Goal: Task Accomplishment & Management: Manage account settings

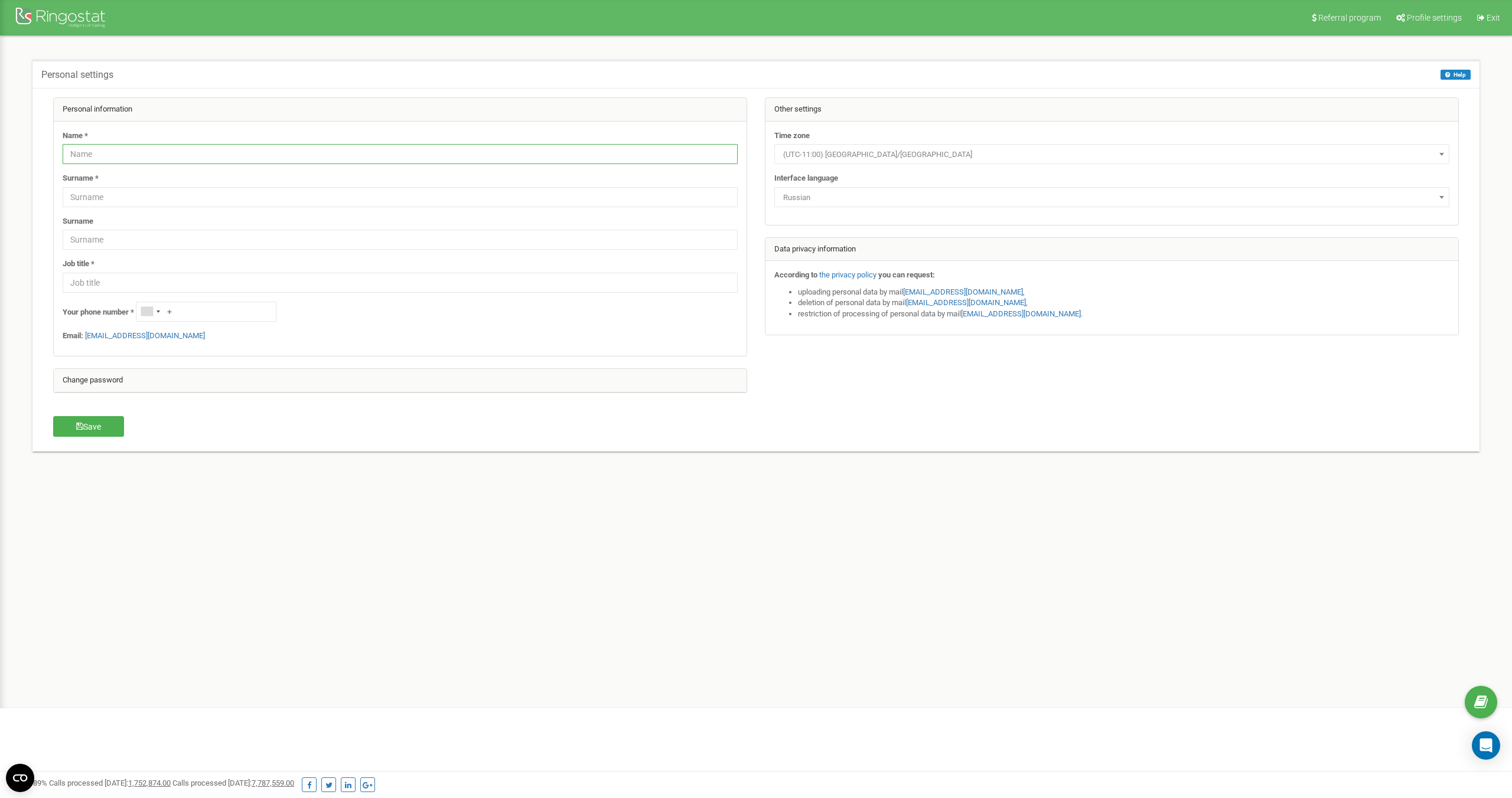
drag, startPoint x: 0, startPoint y: 0, endPoint x: 96, endPoint y: 152, distance: 179.8
click at [96, 152] on input "text" at bounding box center [400, 154] width 675 height 20
type input "Vojtěch"
type input "Nekolný"
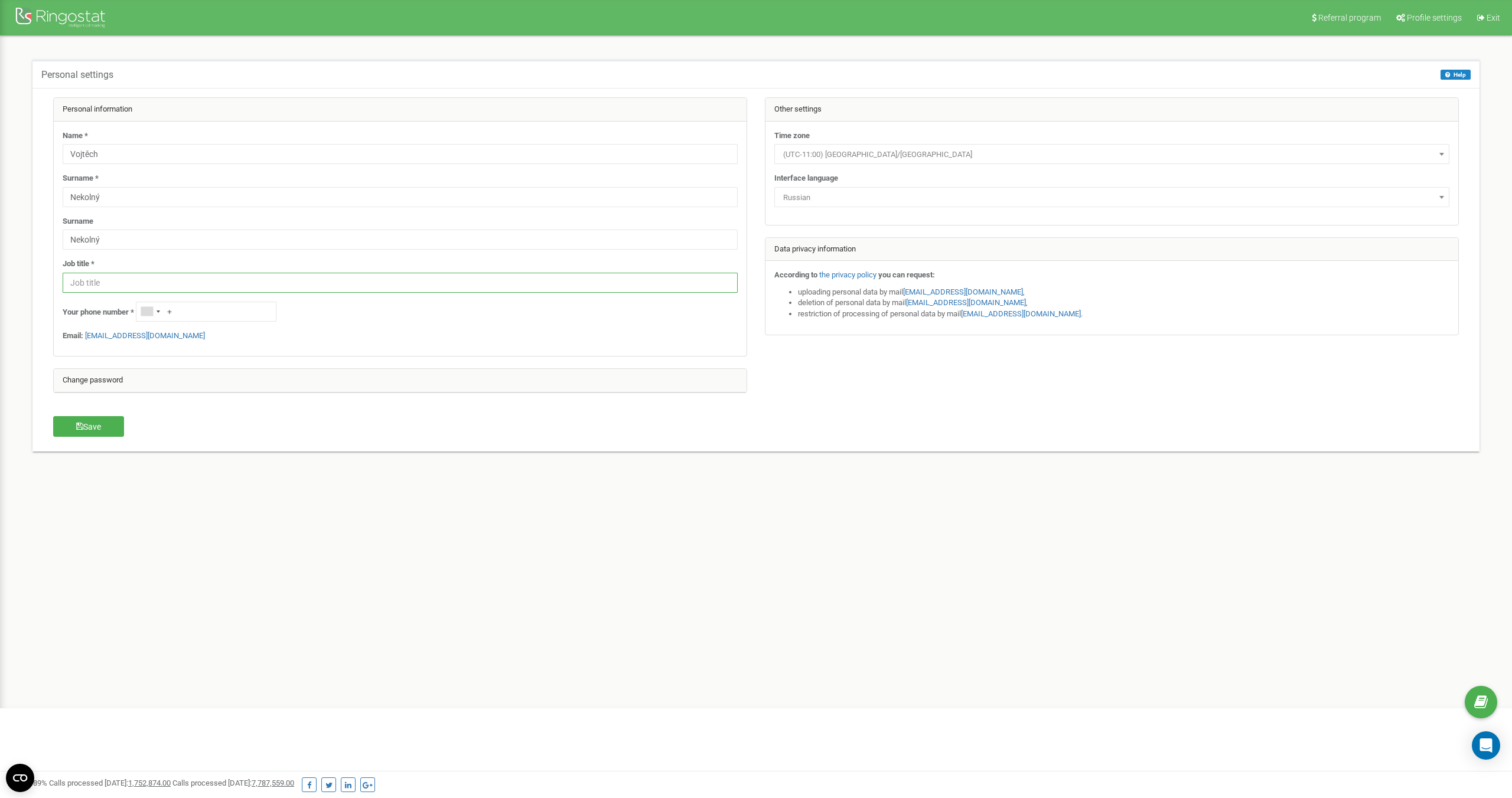
type input "T"
type input "Garant of technologies"
click at [881, 163] on body "Referral program Profile settings Exit Personal settings Help Help On this page…" at bounding box center [756, 354] width 1512 height 709
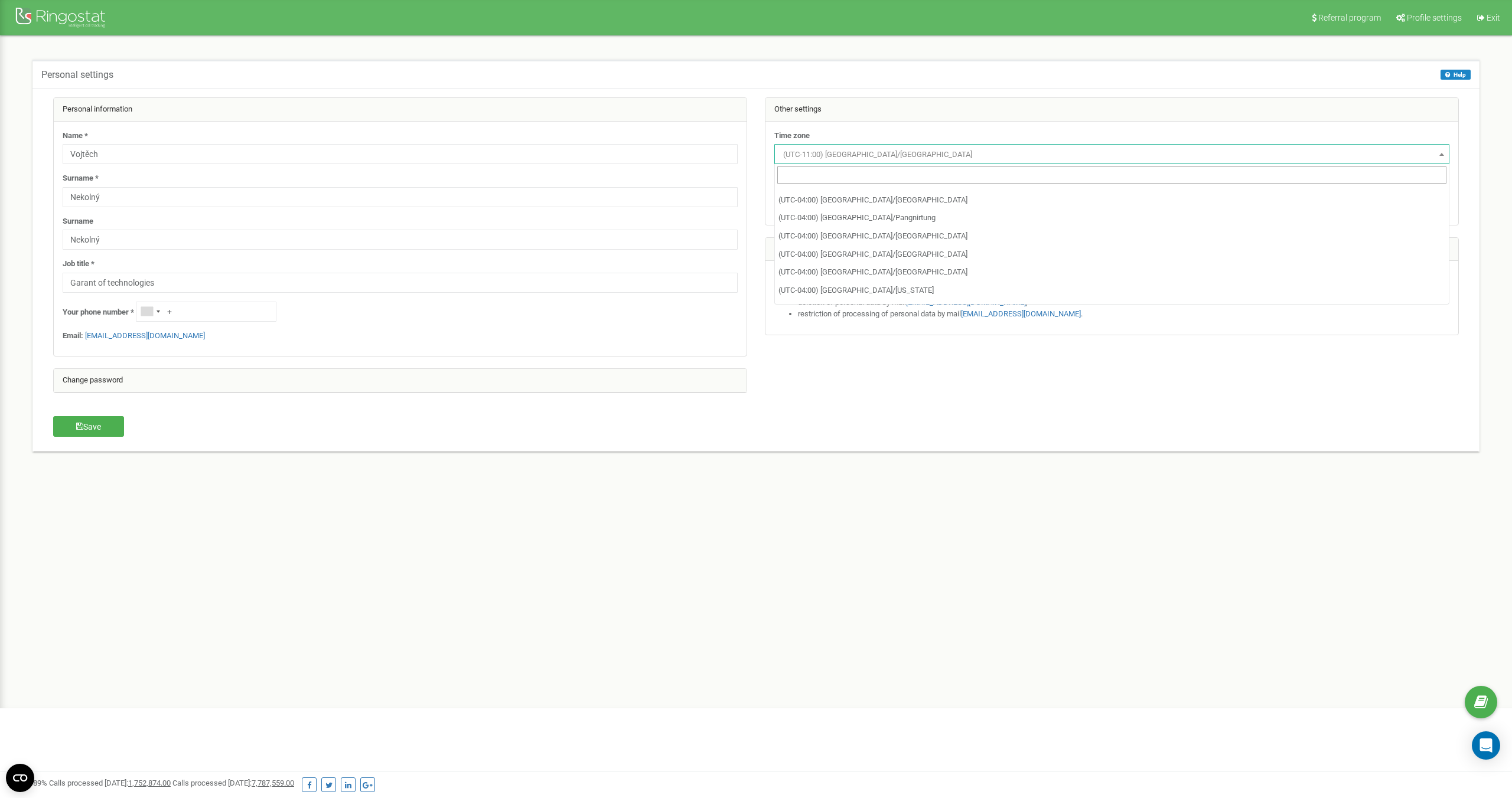
scroll to position [1927, 0]
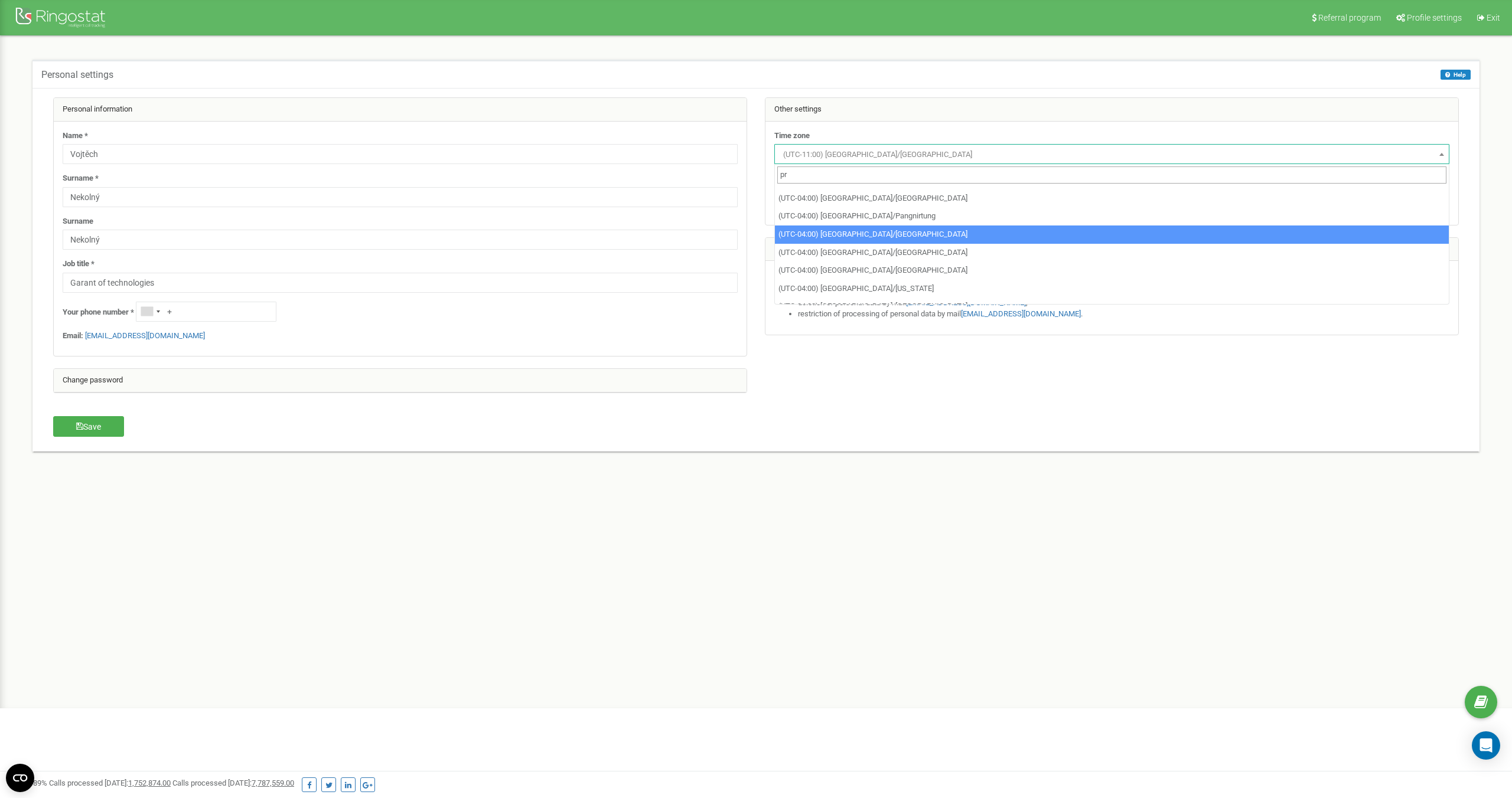
type input "pra"
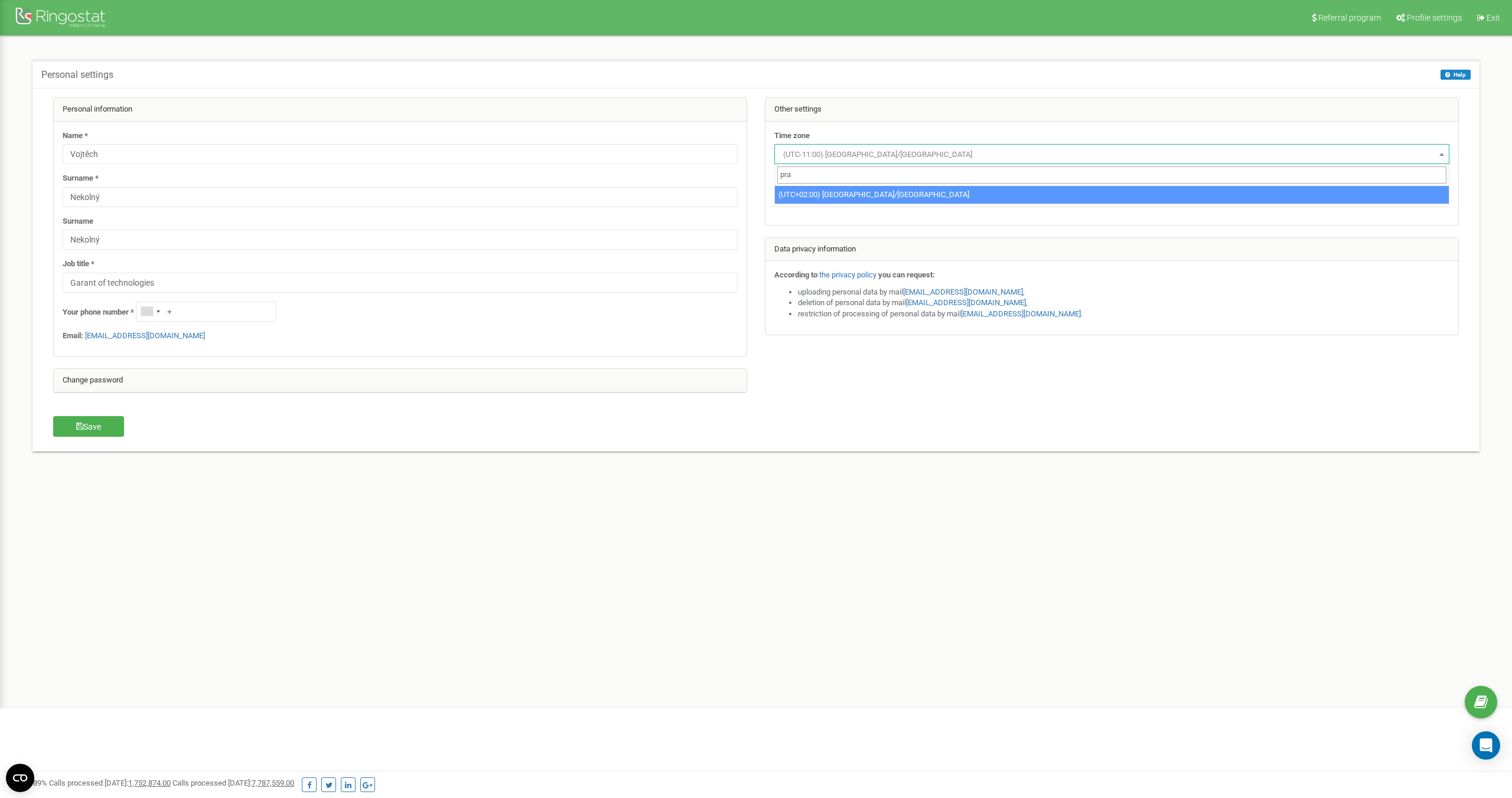
select select "Europe/[GEOGRAPHIC_DATA]"
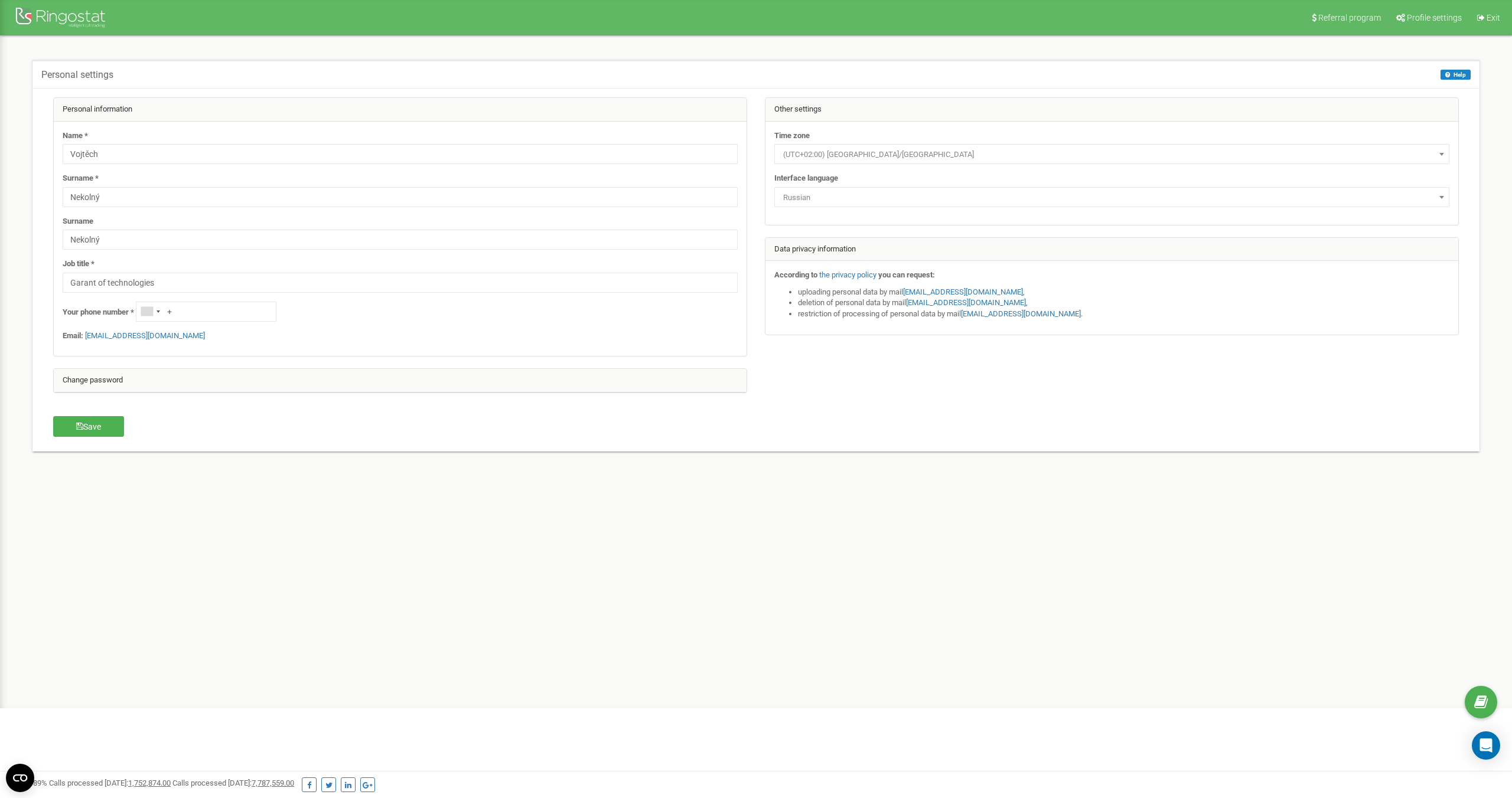
click at [809, 194] on font "Russian" at bounding box center [797, 198] width 27 height 9
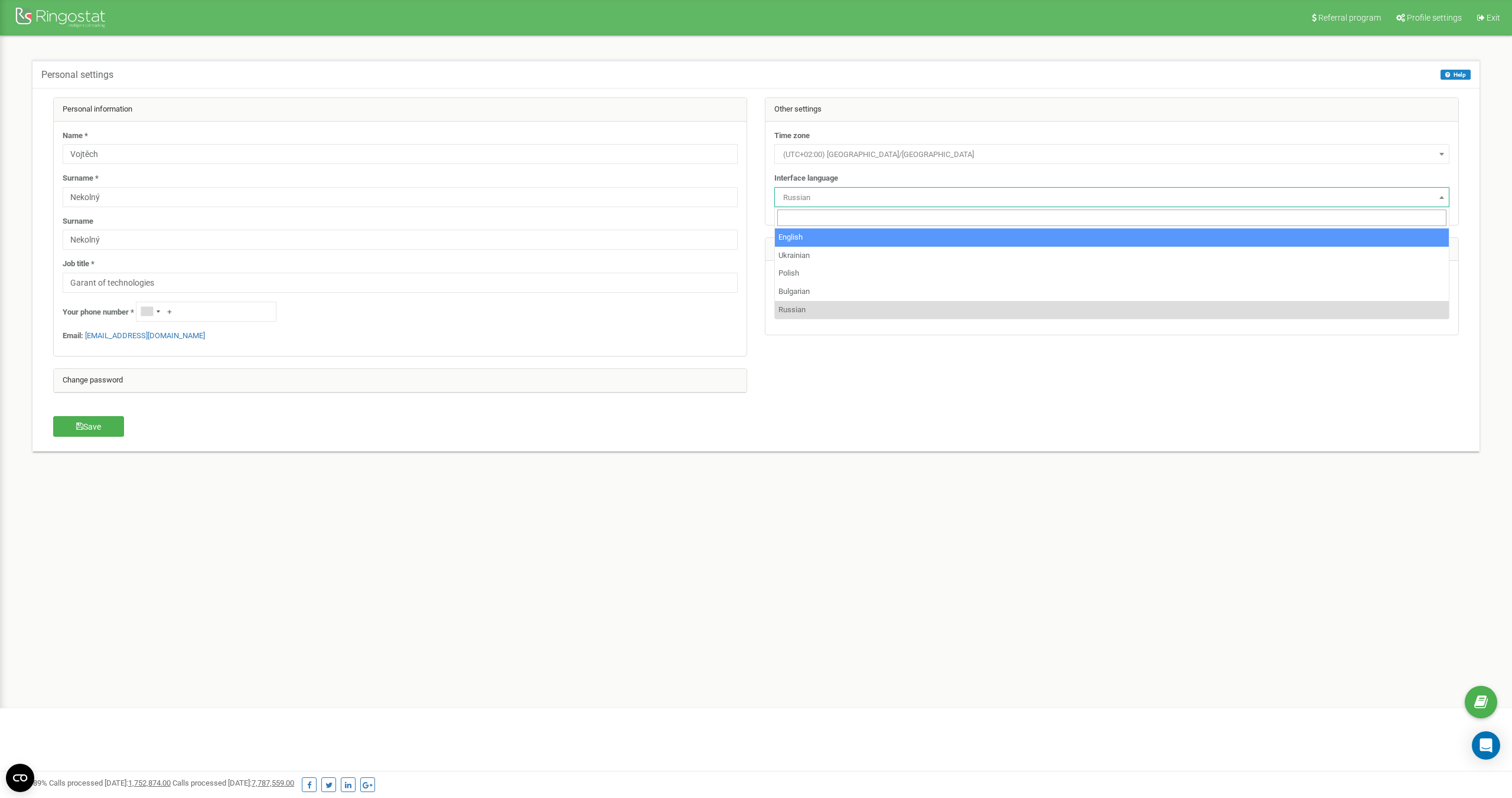
select select "eng"
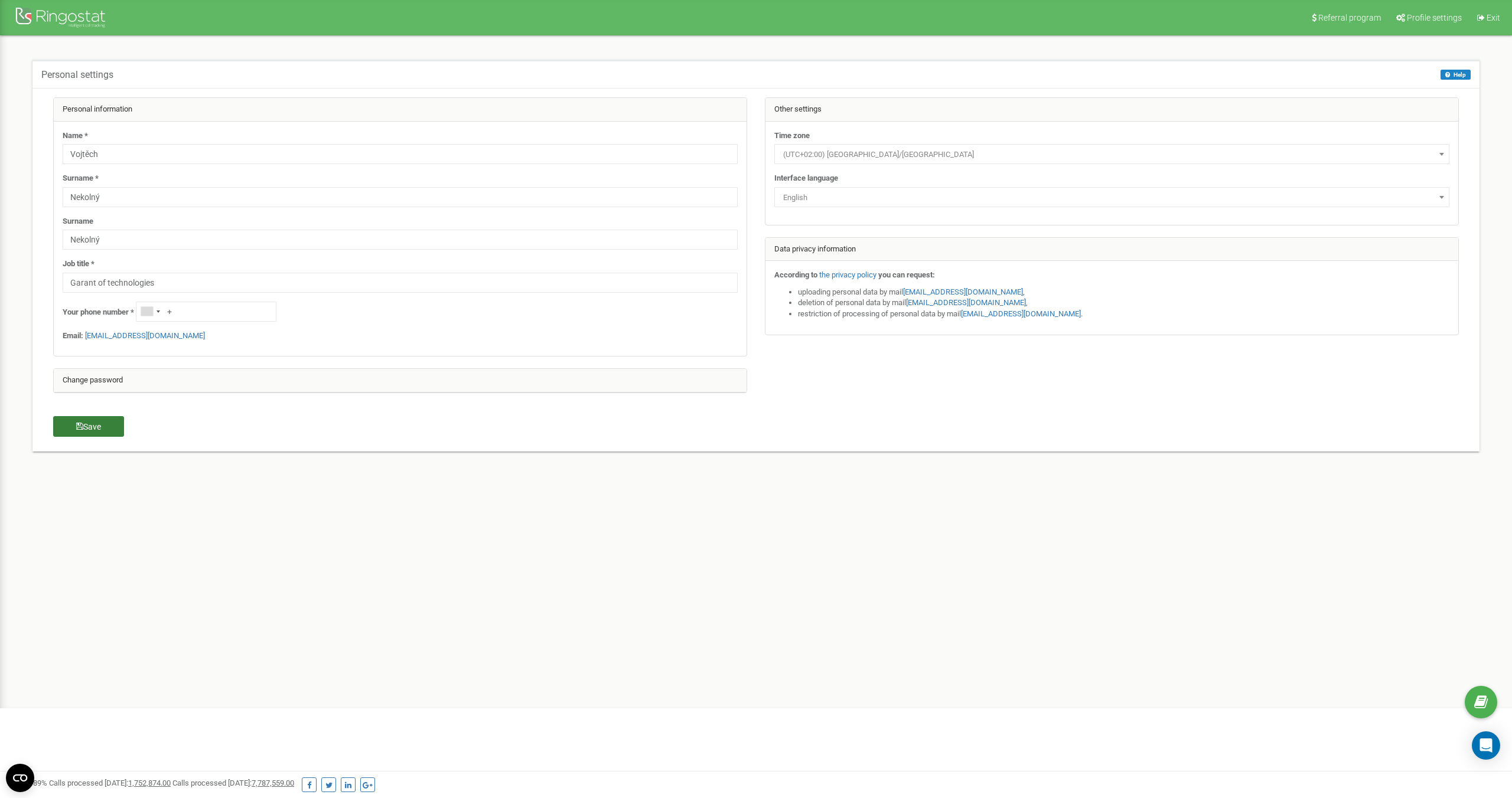
click at [89, 429] on font "Save" at bounding box center [92, 427] width 18 height 10
click at [688, 245] on input "Nekolný" at bounding box center [400, 240] width 675 height 20
type input "Nekolny"
click at [119, 187] on input "Nekolný" at bounding box center [400, 197] width 675 height 20
drag, startPoint x: 90, startPoint y: 152, endPoint x: 117, endPoint y: 146, distance: 27.7
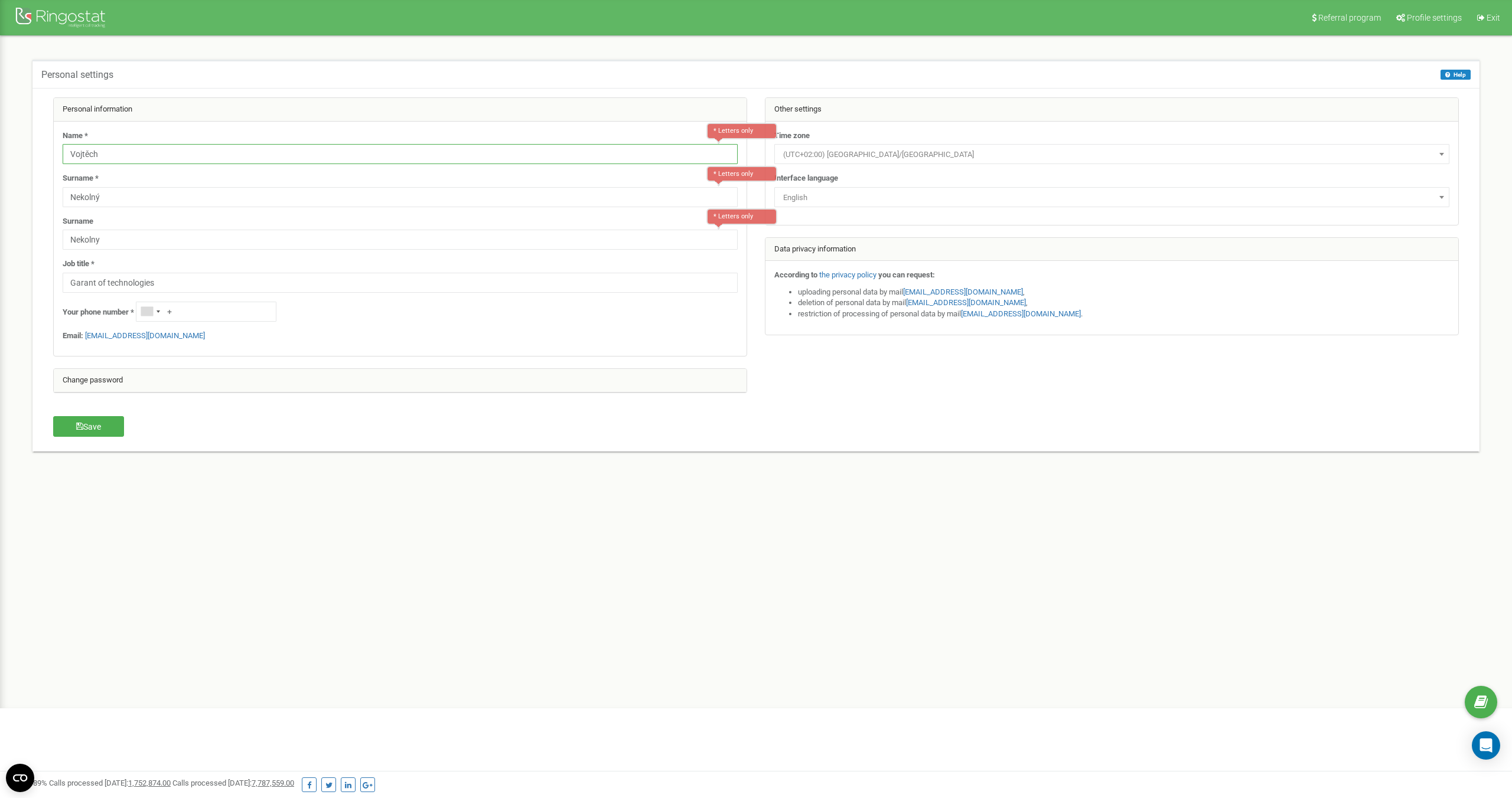
click at [90, 152] on input "Vojtěch" at bounding box center [400, 154] width 675 height 20
type input "Vojtech"
click at [140, 199] on input "Nekolný" at bounding box center [400, 197] width 675 height 20
type input "Nekolny"
click at [89, 434] on button "Save" at bounding box center [89, 427] width 71 height 21
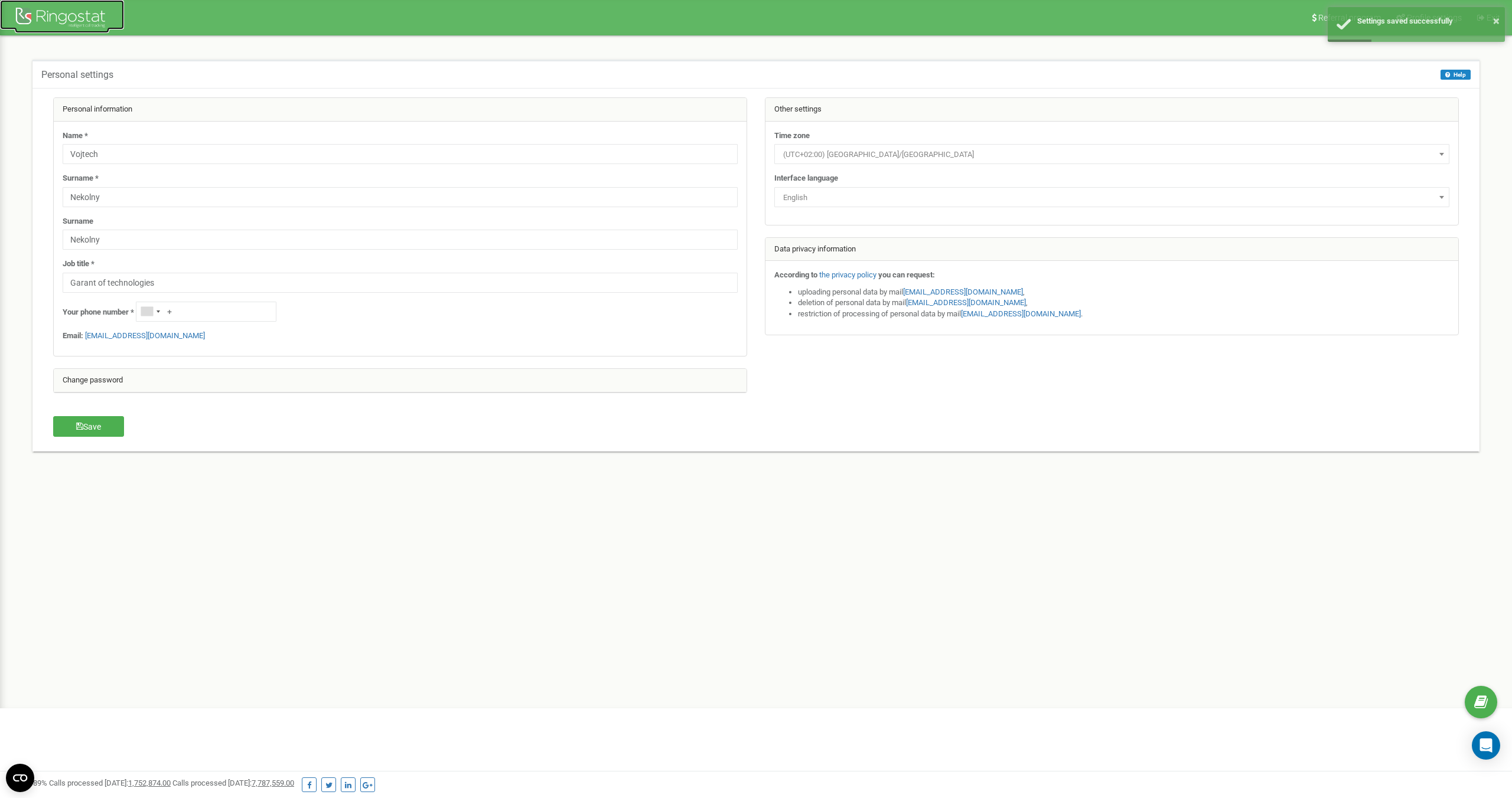
click at [83, 12] on div at bounding box center [62, 19] width 94 height 29
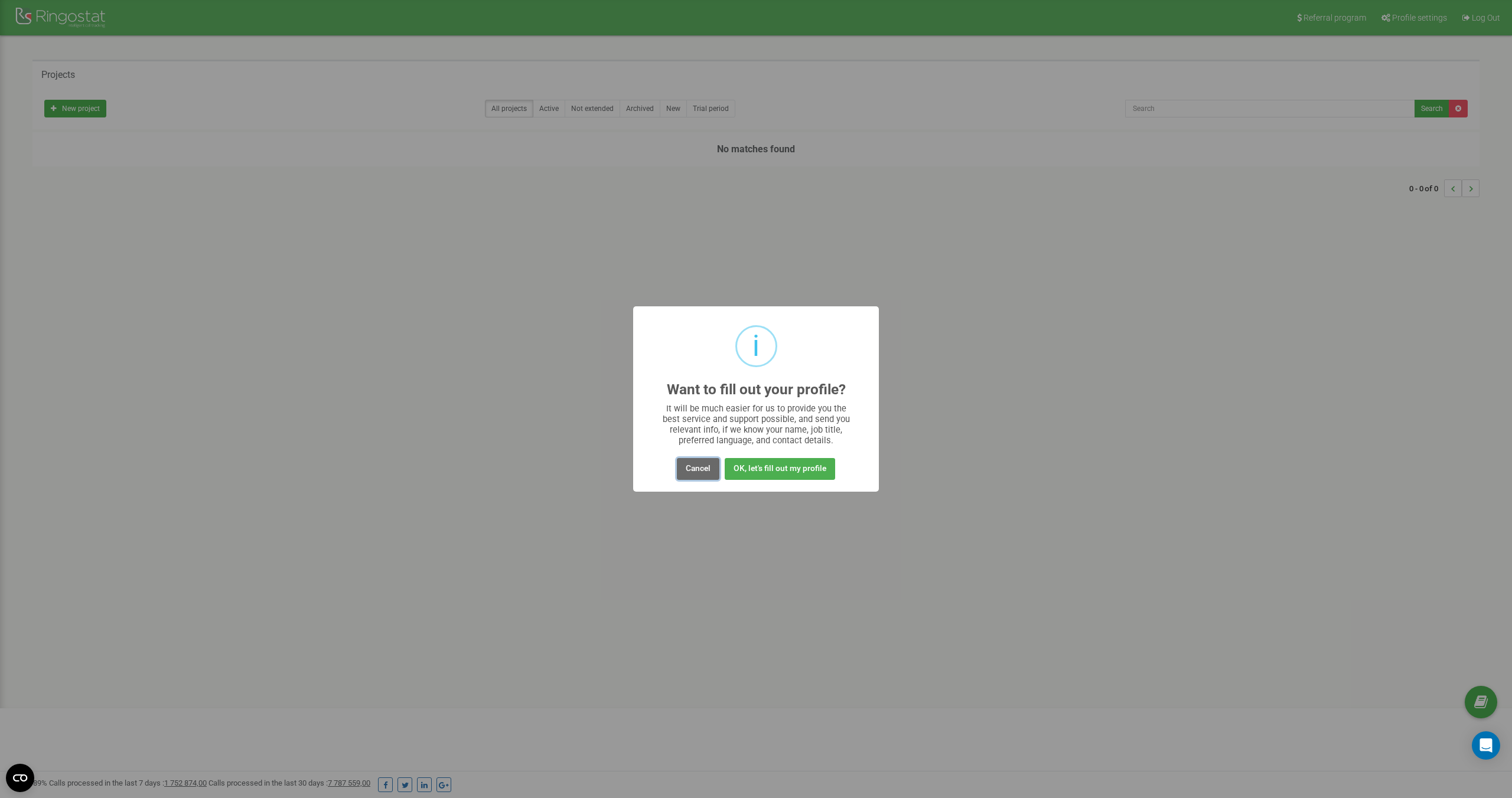
click at [699, 465] on button "Cancel" at bounding box center [698, 469] width 42 height 22
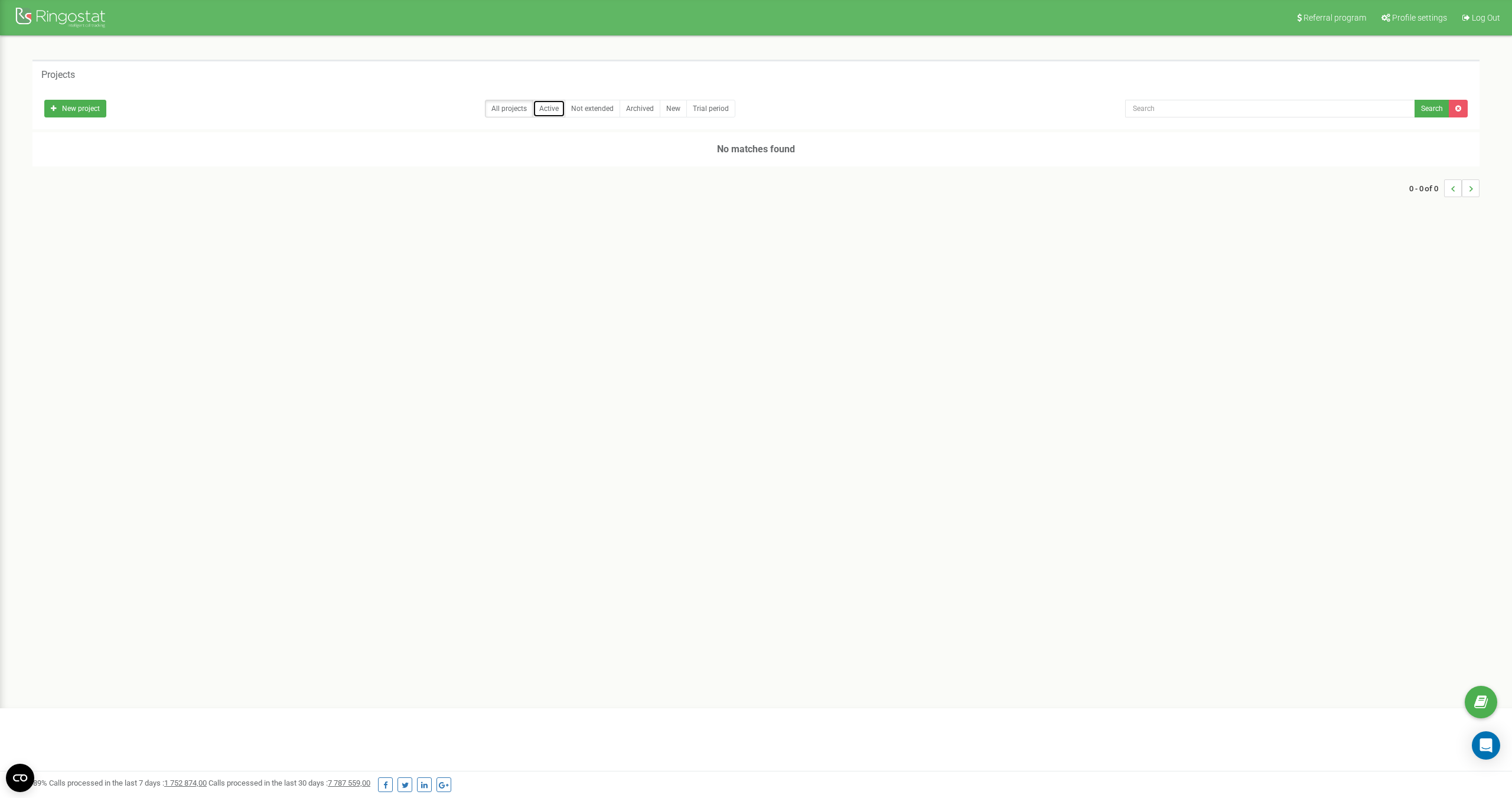
click at [546, 105] on link "Active" at bounding box center [549, 108] width 33 height 18
click at [503, 108] on link "All projects" at bounding box center [509, 108] width 48 height 18
click at [1333, 16] on span "Referral program" at bounding box center [1335, 18] width 63 height 10
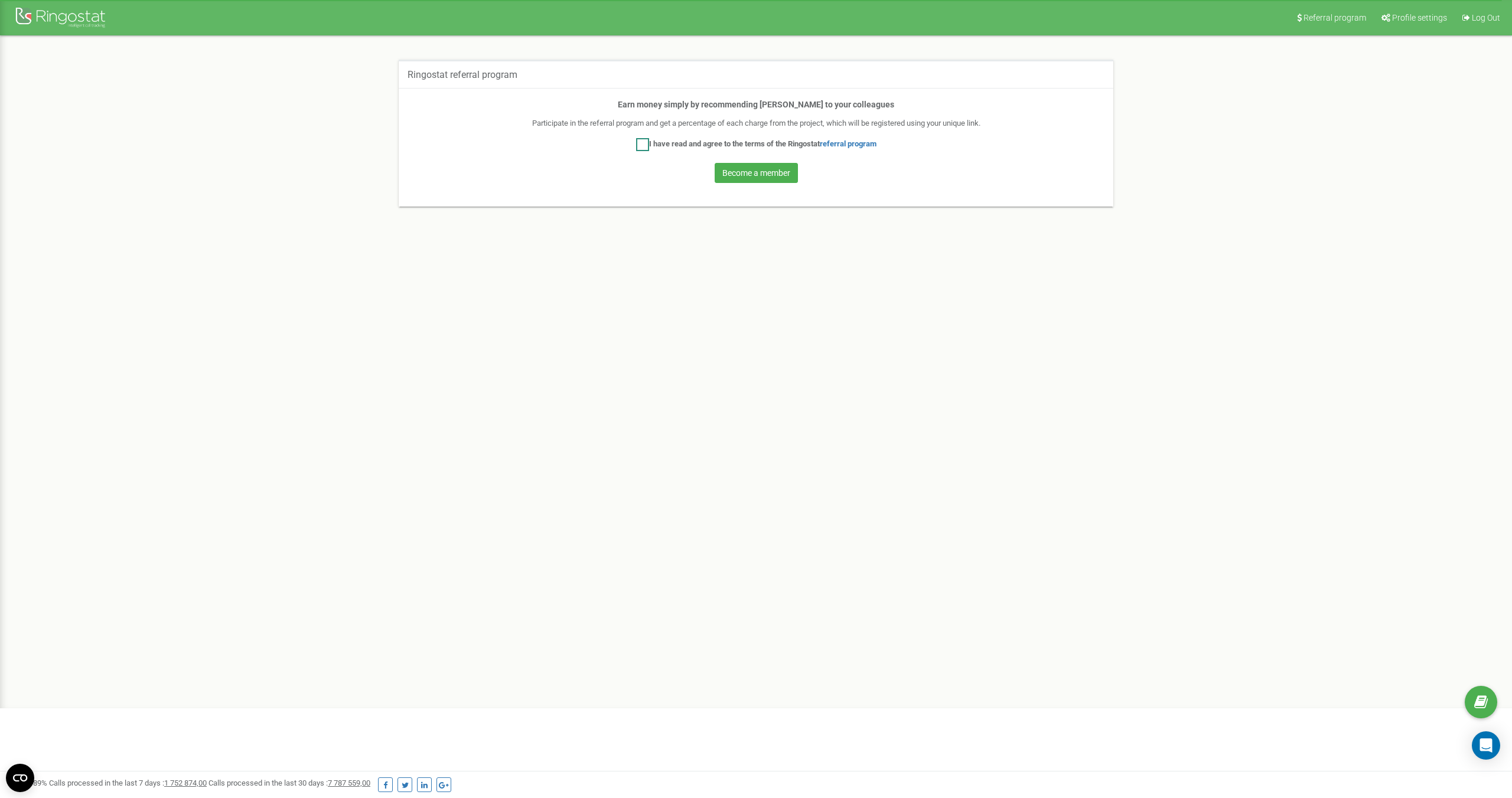
click at [752, 150] on label "I have read and agree to the terms of the Ringostat referral program" at bounding box center [756, 144] width 240 height 13
checkbox input "true"
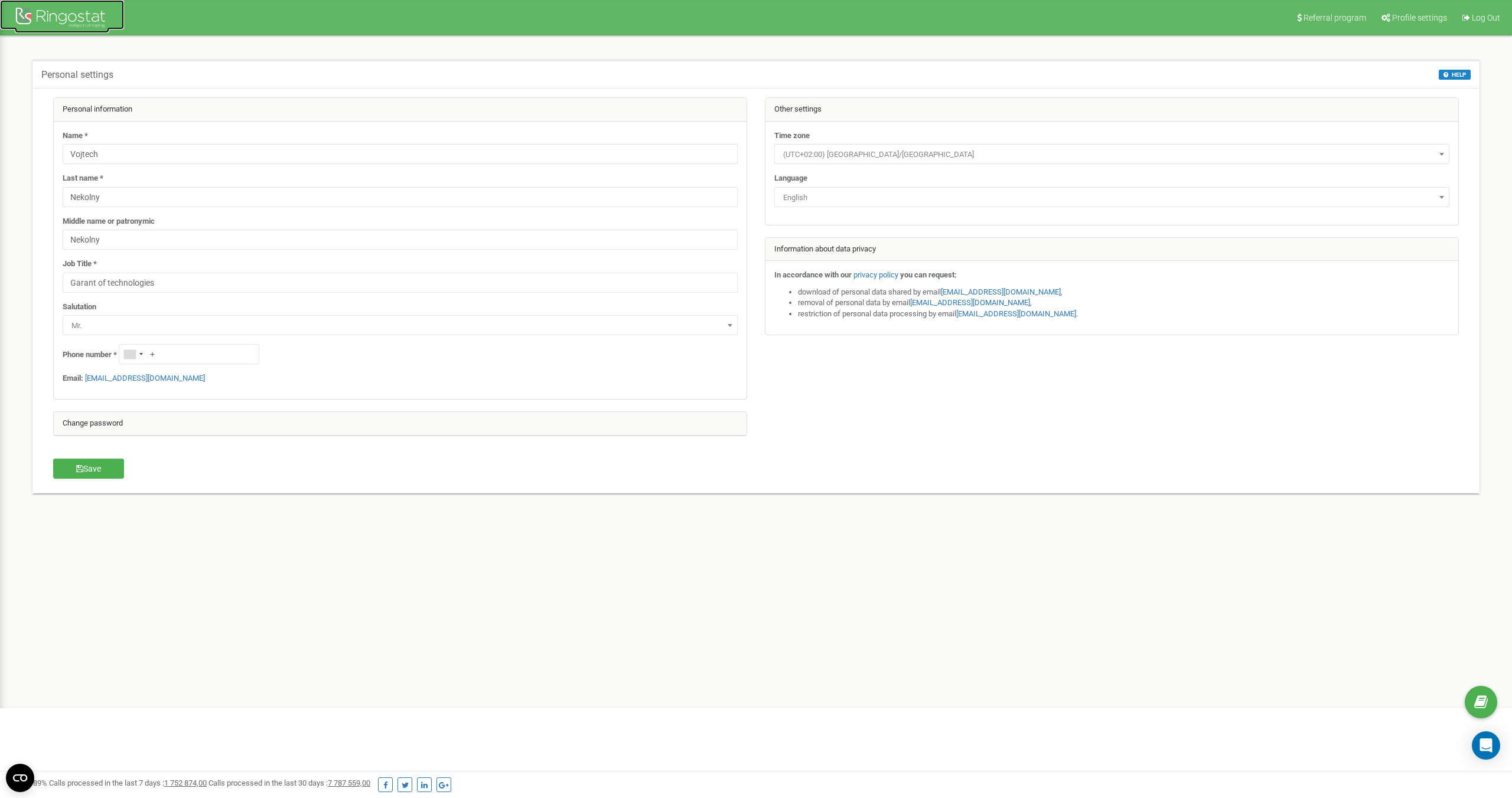
click at [61, 16] on div at bounding box center [62, 19] width 94 height 29
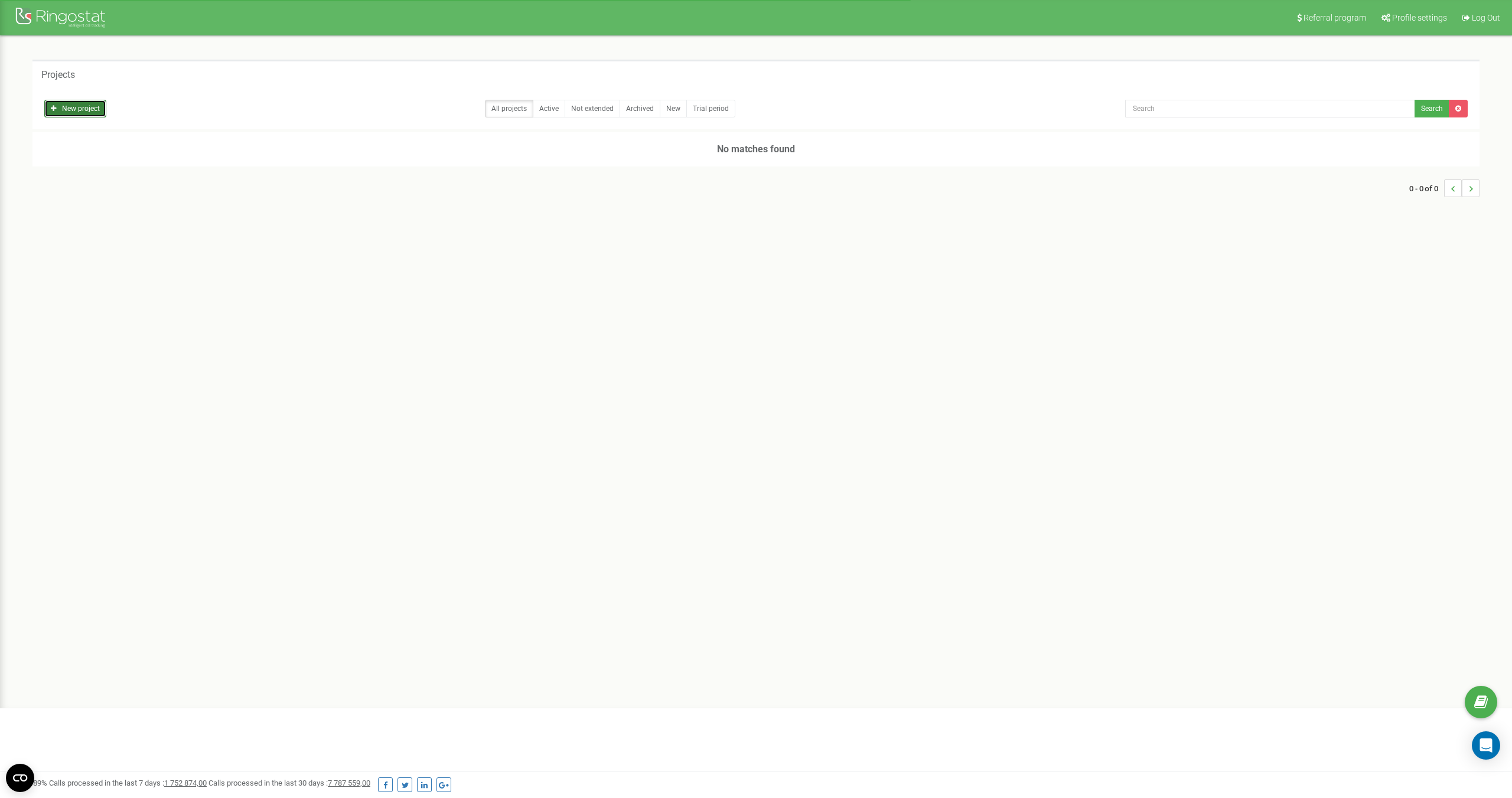
click at [79, 109] on link "New project" at bounding box center [75, 108] width 62 height 18
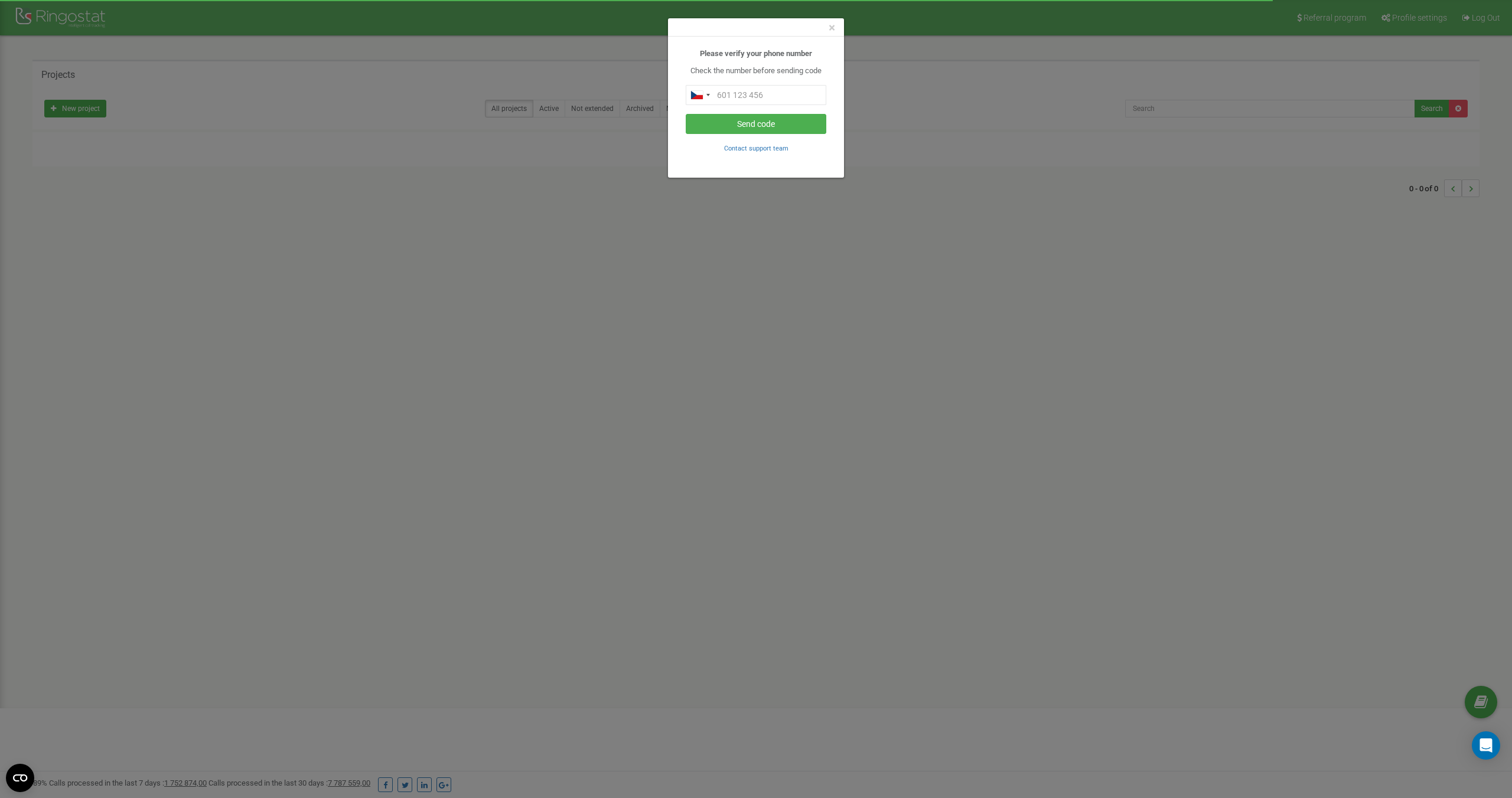
click at [630, 114] on div "× Please verify your phone number Check the number before sending code Send cod…" at bounding box center [756, 399] width 1512 height 798
